Goal: Navigation & Orientation: Find specific page/section

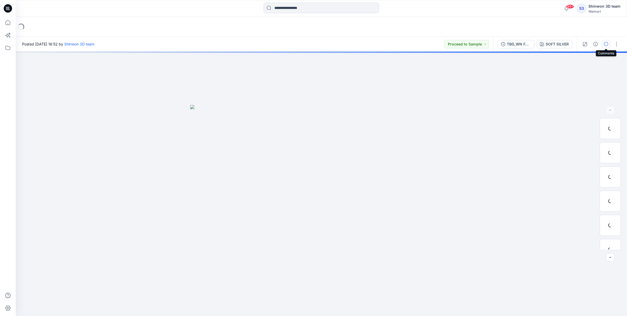
click at [606, 46] on button "button" at bounding box center [606, 44] width 8 height 8
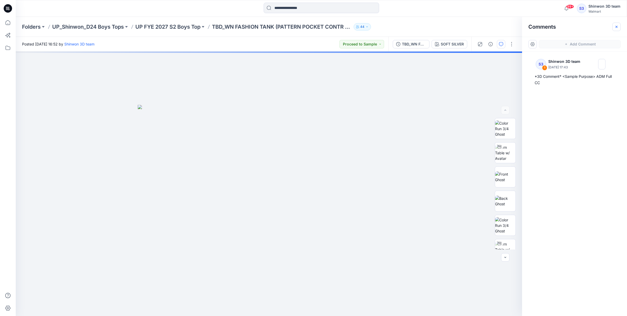
click at [619, 26] on icon "button" at bounding box center [617, 27] width 4 height 4
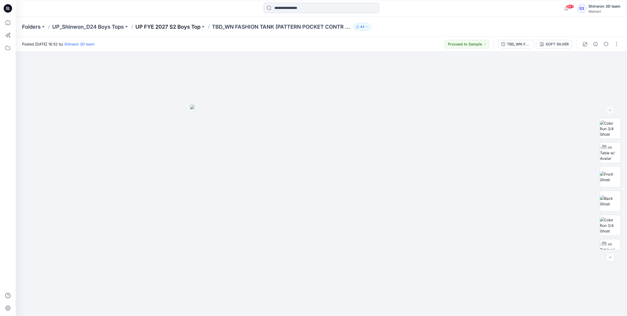
click at [181, 28] on p "UP FYE 2027 S2 Boys Top" at bounding box center [167, 26] width 65 height 7
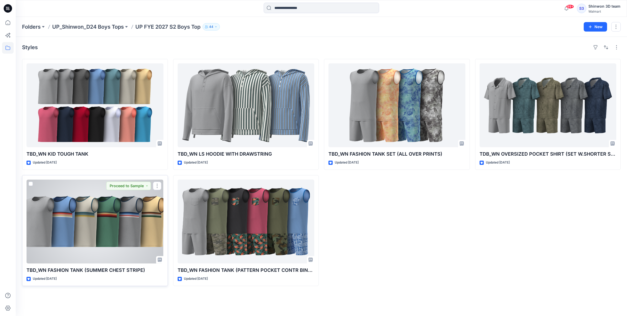
click at [102, 200] on div at bounding box center [95, 221] width 137 height 84
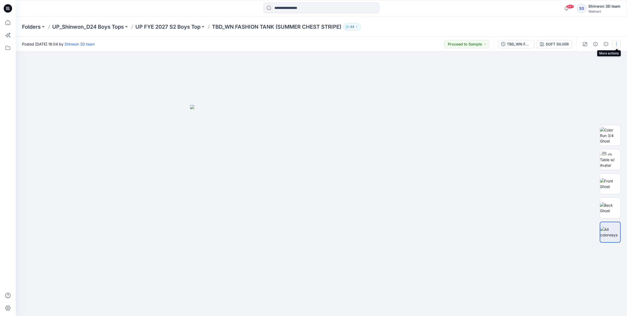
click at [616, 43] on button "button" at bounding box center [617, 44] width 8 height 8
click at [496, 103] on div at bounding box center [322, 183] width 612 height 264
click at [170, 25] on p "UP FYE 2027 S2 Boys Top" at bounding box center [167, 26] width 65 height 7
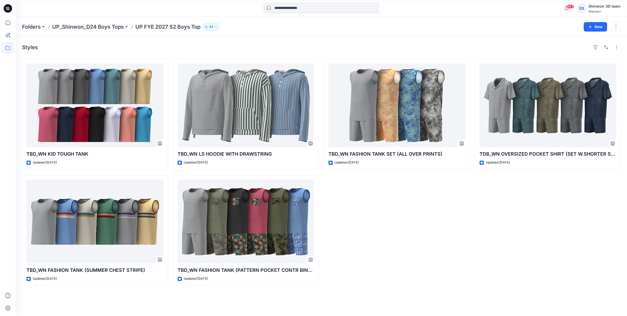
click at [106, 28] on p "UP_Shinwon_D24 Boys Tops" at bounding box center [88, 26] width 72 height 7
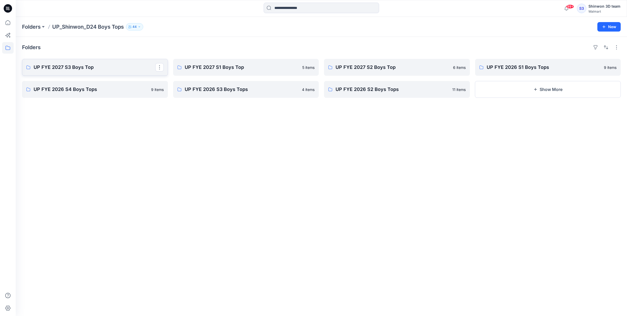
click at [84, 67] on p "UP FYE 2027 S3 Boys Top" at bounding box center [95, 67] width 122 height 7
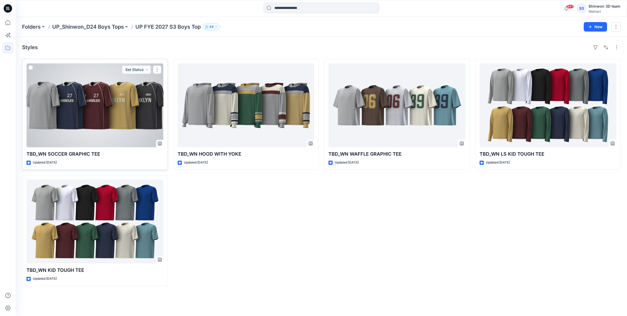
click at [116, 123] on div at bounding box center [95, 105] width 137 height 84
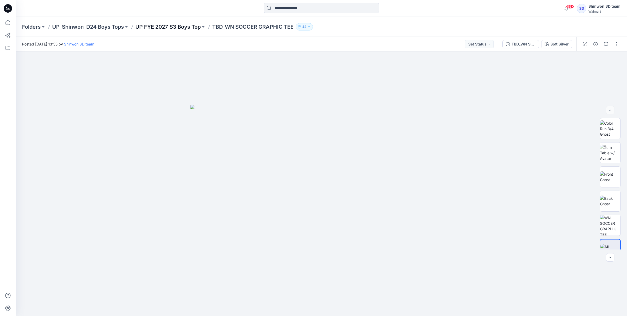
click at [172, 28] on p "UP FYE 2027 S3 Boys Top" at bounding box center [167, 26] width 65 height 7
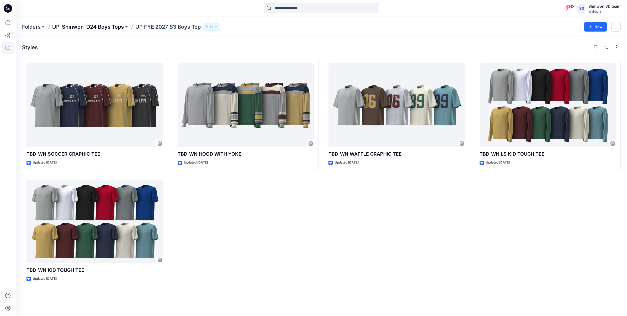
click at [109, 26] on p "UP_Shinwon_D24 Boys Tops" at bounding box center [88, 26] width 72 height 7
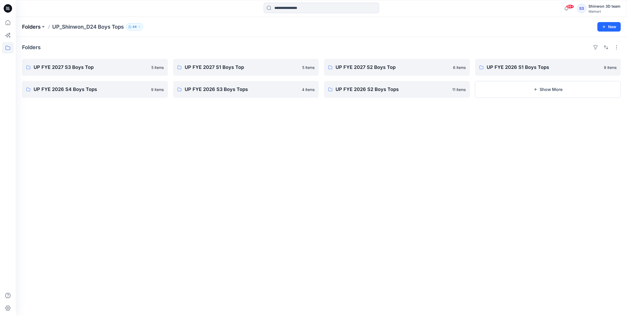
click at [31, 25] on p "Folders" at bounding box center [31, 26] width 19 height 7
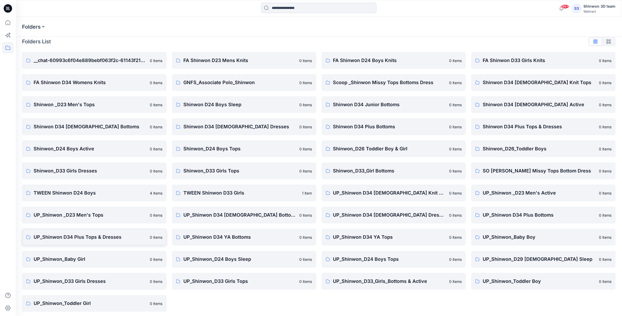
scroll to position [7, 0]
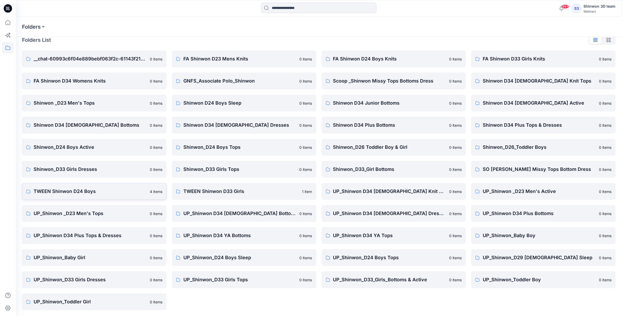
click at [80, 193] on p "TWEEN Shinwon D24 Boys" at bounding box center [90, 190] width 113 height 7
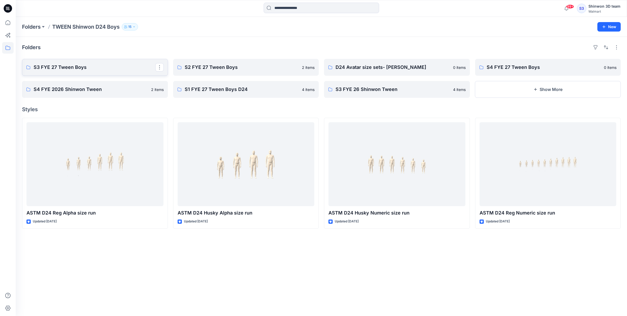
click at [99, 71] on link "S3 FYE 27 Tween Boys" at bounding box center [95, 67] width 146 height 17
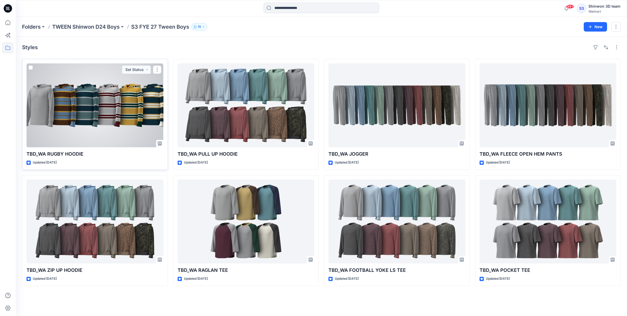
click at [130, 95] on div at bounding box center [95, 105] width 137 height 84
